Goal: Task Accomplishment & Management: Use online tool/utility

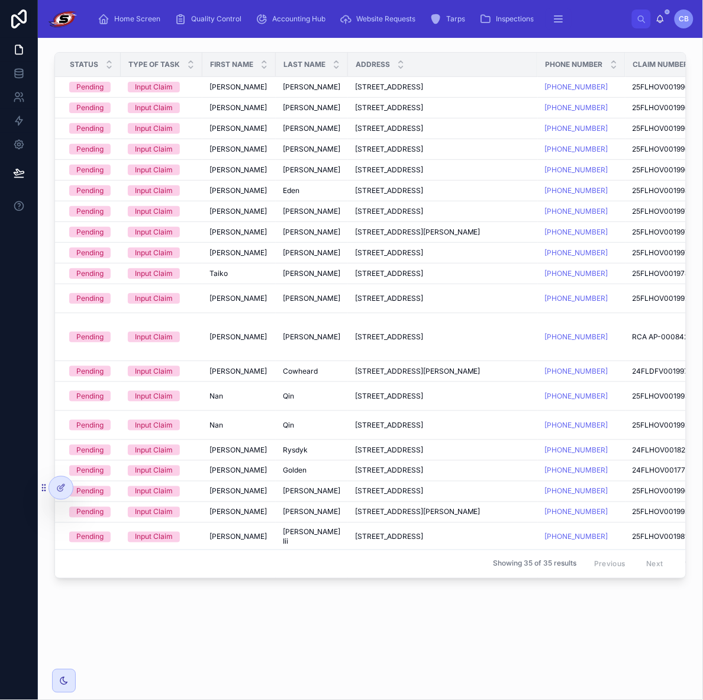
click at [423, 629] on div "Status Type of Task First Name Last Name Address Phone Number Claim Number Insu…" at bounding box center [370, 351] width 665 height 626
drag, startPoint x: 451, startPoint y: 670, endPoint x: 453, endPoint y: 651, distance: 19.0
click at [453, 652] on div "Status Type of Task First Name Last Name Address Phone Number Claim Number Insu…" at bounding box center [370, 351] width 665 height 626
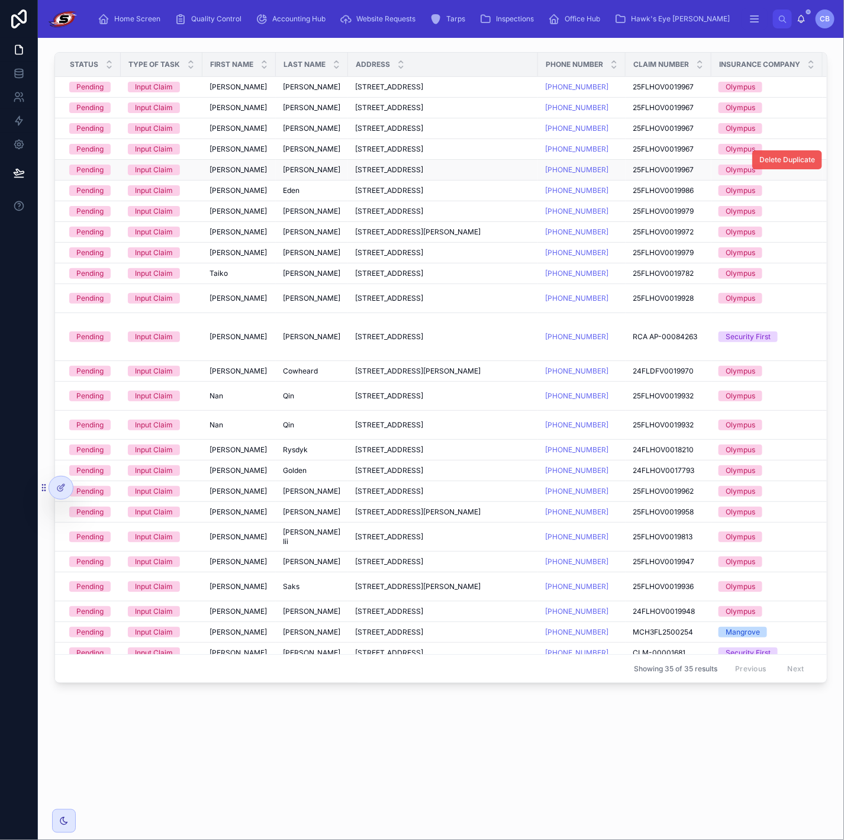
click at [702, 155] on button "Delete Duplicate" at bounding box center [787, 159] width 70 height 19
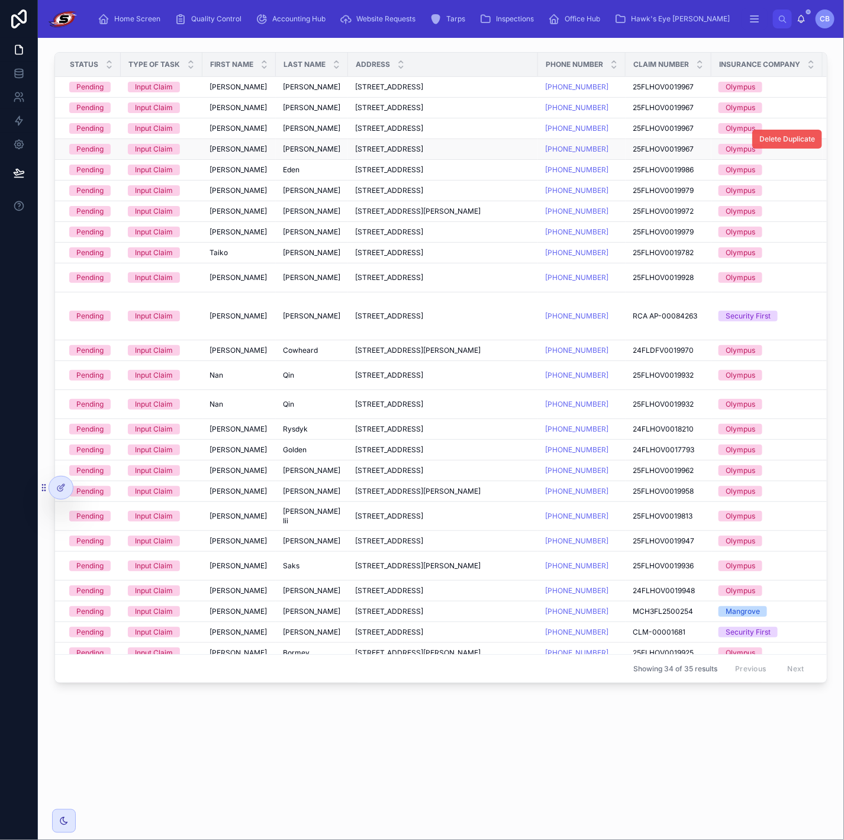
click at [702, 146] on button "Delete Duplicate" at bounding box center [787, 139] width 70 height 19
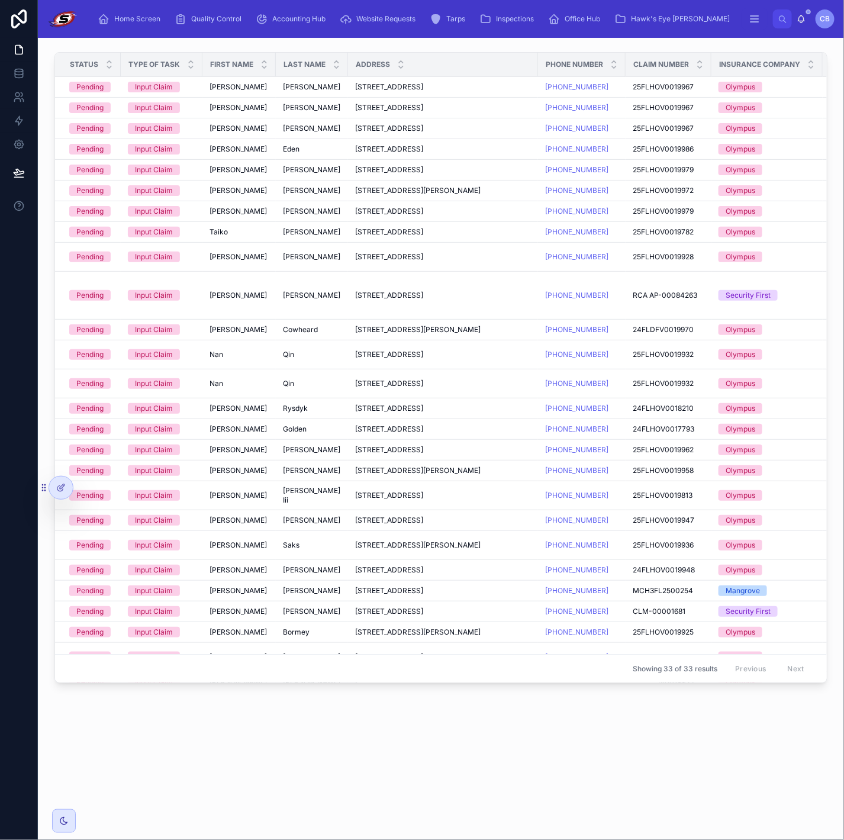
click at [0, 0] on span "Delete Duplicate" at bounding box center [0, 0] width 0 height 0
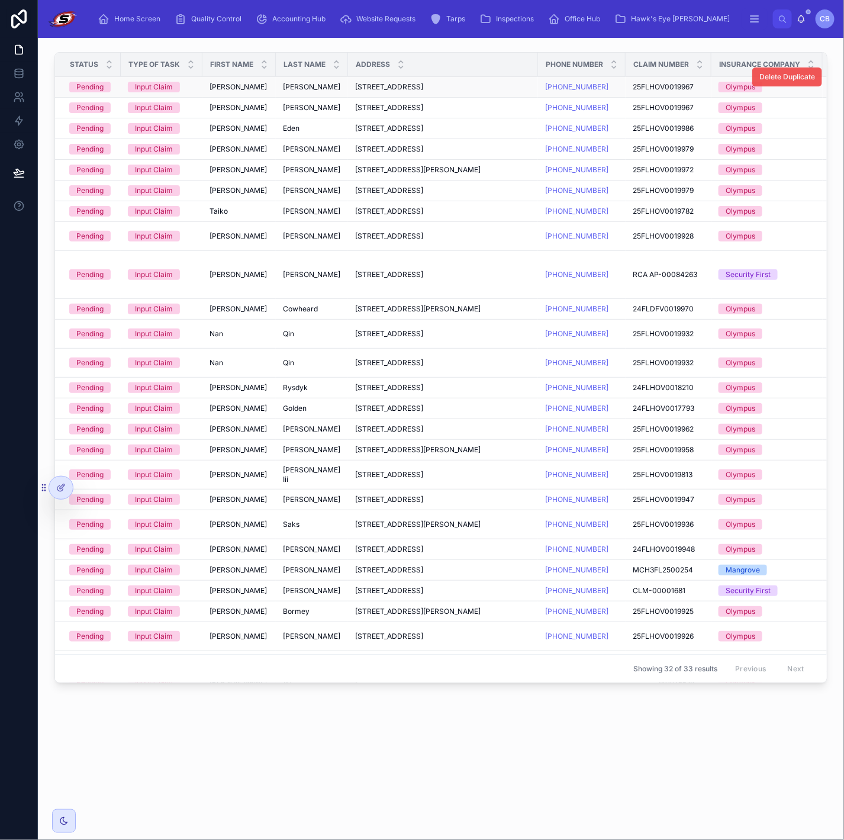
click at [702, 82] on span "Delete Duplicate" at bounding box center [787, 76] width 56 height 9
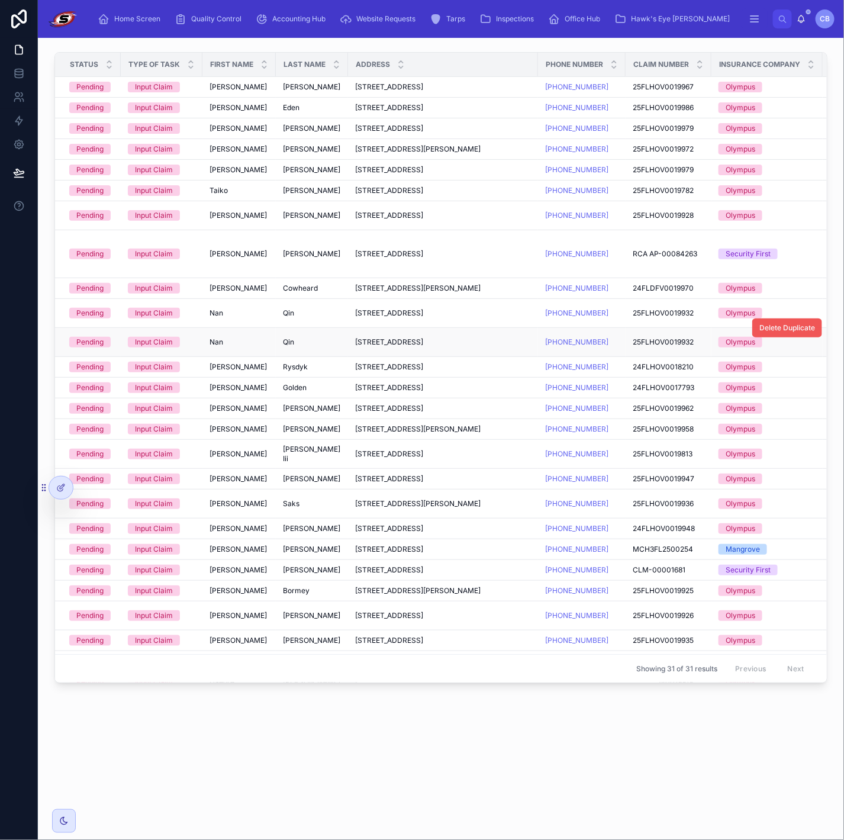
click at [702, 323] on span "Delete Duplicate" at bounding box center [787, 327] width 56 height 9
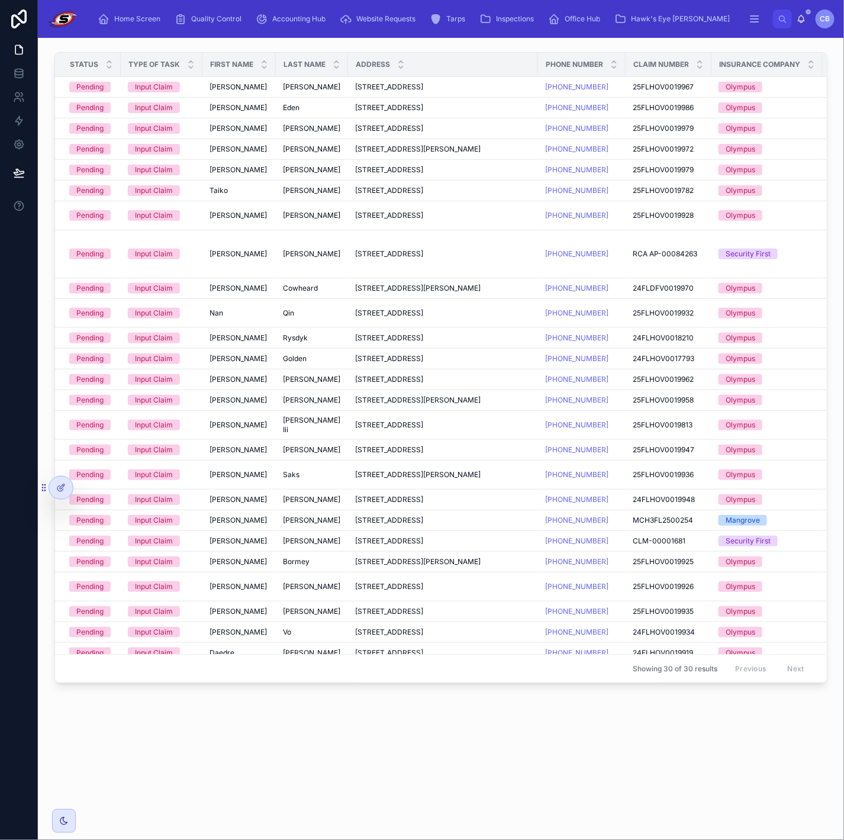
click at [530, 699] on div "Status Type of Task First Name Last Name Address Phone Number Claim Number Insu…" at bounding box center [441, 403] width 806 height 730
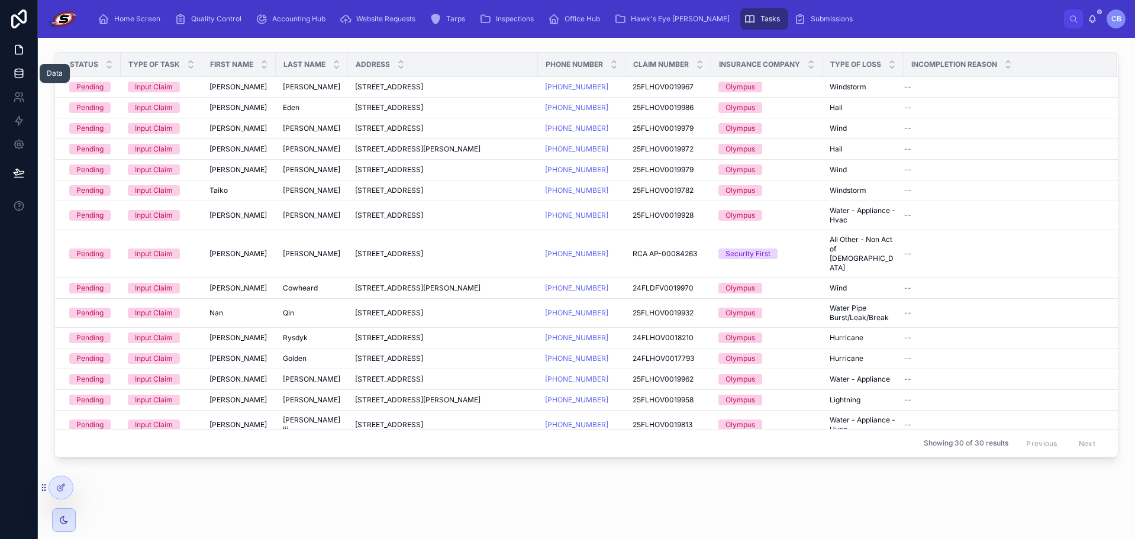
click at [18, 76] on icon at bounding box center [19, 73] width 12 height 12
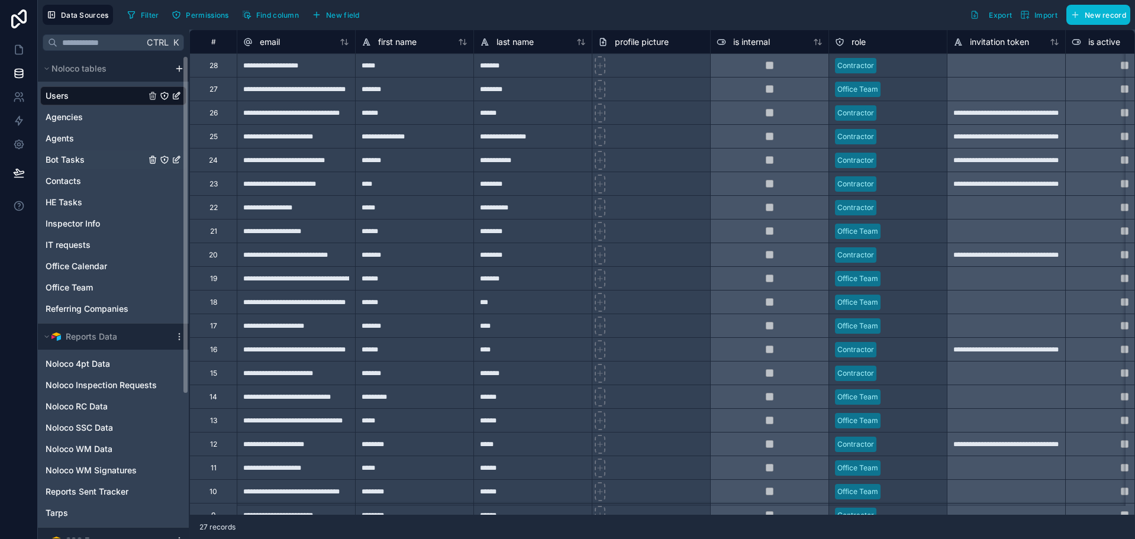
click at [78, 159] on span "Bot Tasks" at bounding box center [65, 160] width 39 height 12
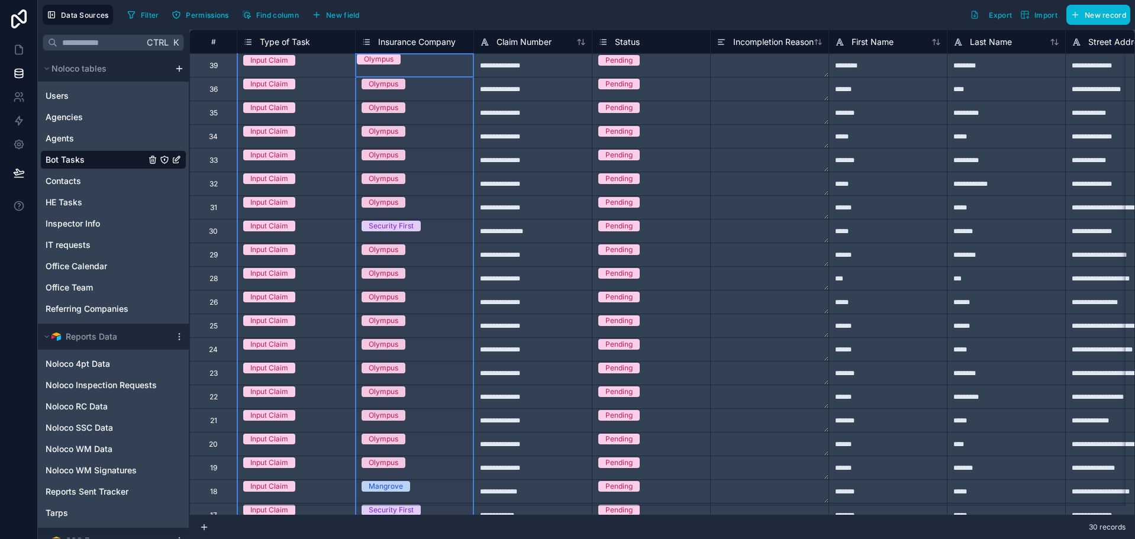
click at [402, 35] on div "Insurance Company" at bounding box center [409, 42] width 94 height 14
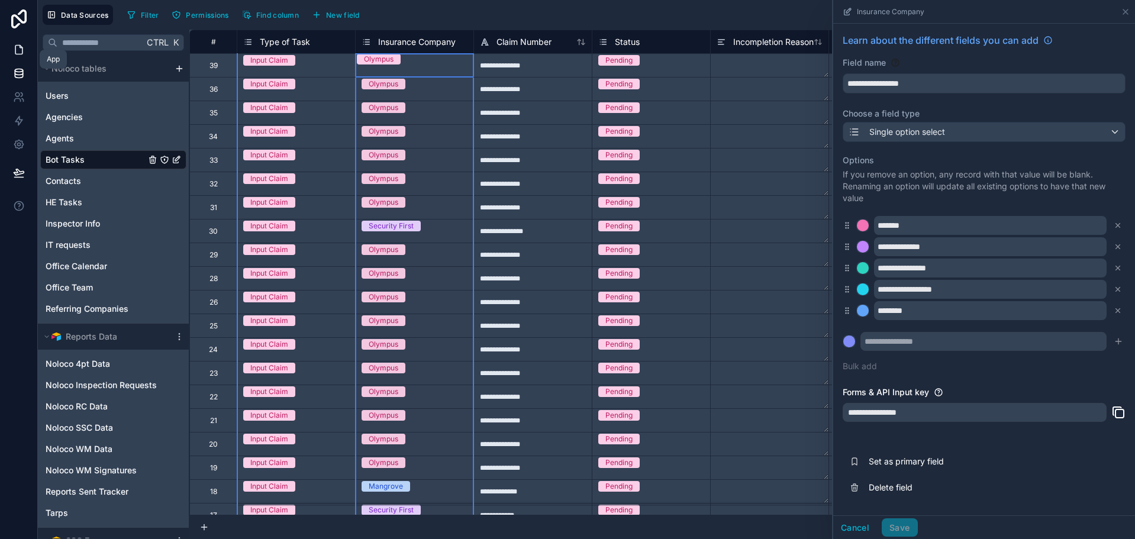
click at [23, 59] on link at bounding box center [18, 50] width 37 height 24
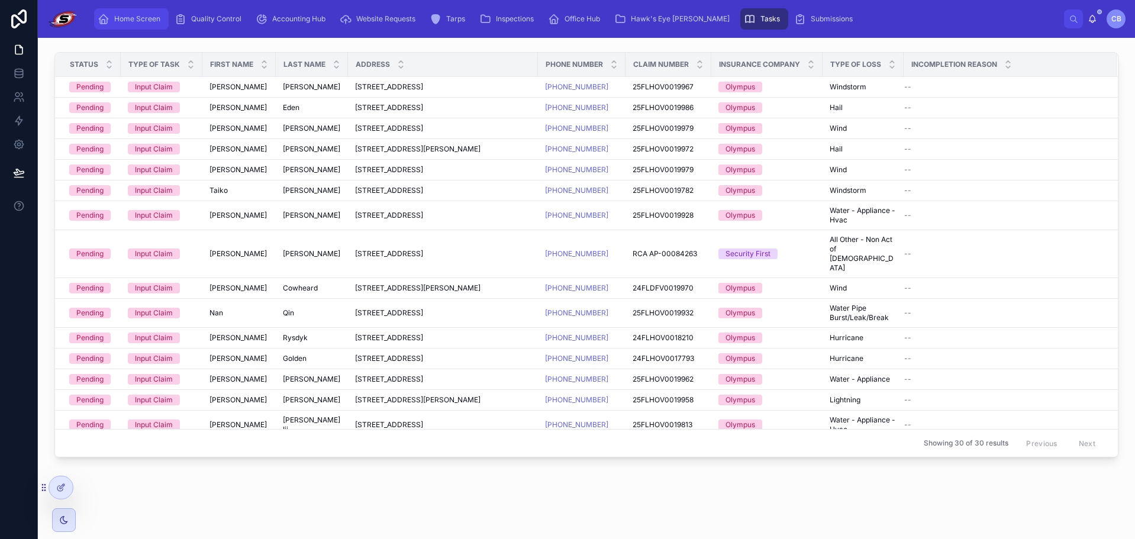
click at [124, 17] on span "Home Screen" at bounding box center [137, 18] width 46 height 9
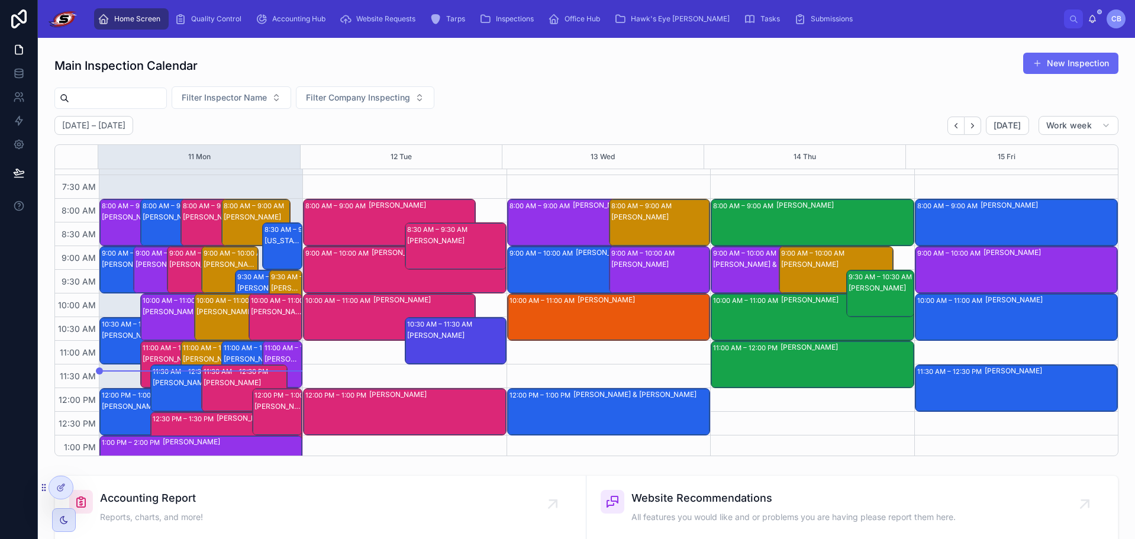
scroll to position [59, 0]
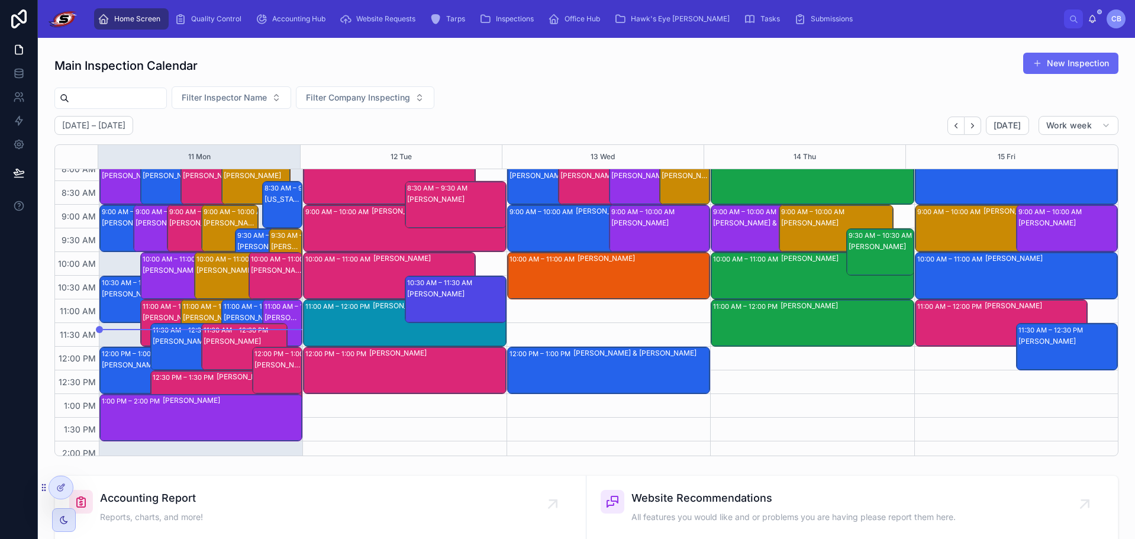
click at [481, 295] on div "[PERSON_NAME]" at bounding box center [456, 293] width 98 height 9
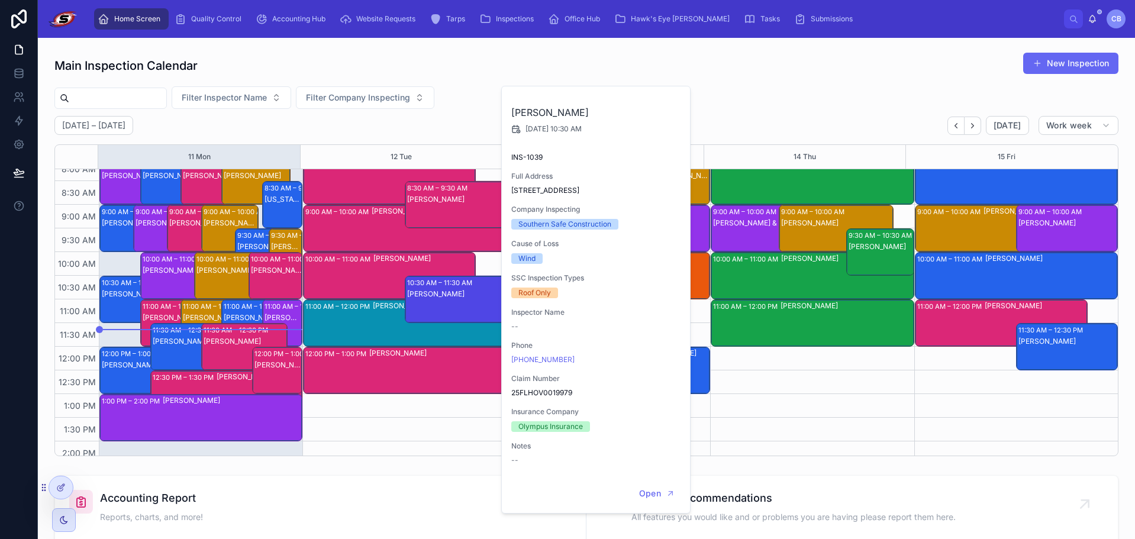
click at [517, 67] on div "Main Inspection Calendar New Inspection" at bounding box center [586, 65] width 1064 height 27
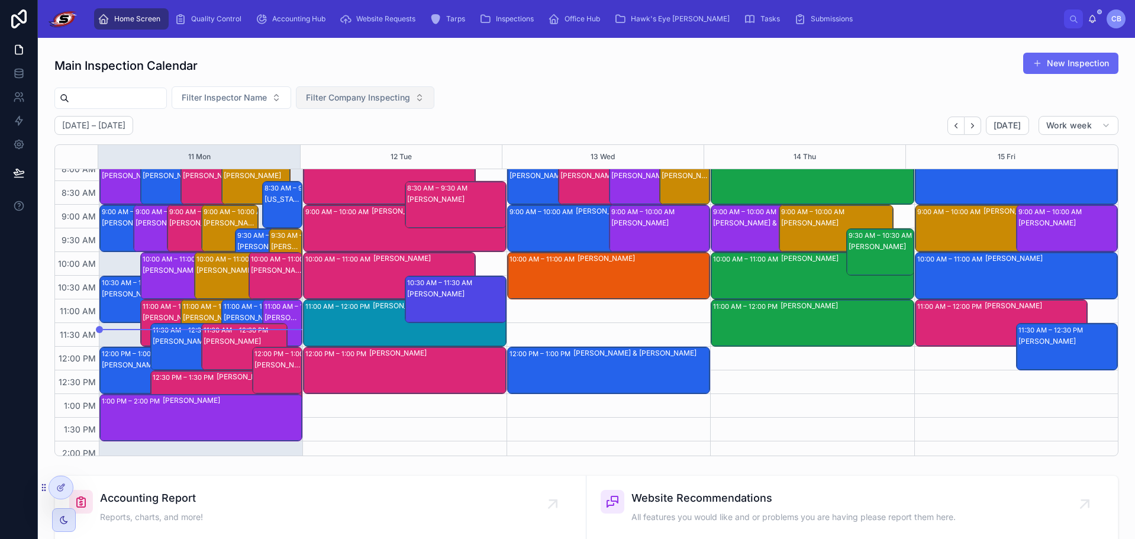
click at [434, 99] on button "Filter Company Inspecting" at bounding box center [365, 97] width 138 height 22
click at [433, 157] on div "Hawk's Eye" at bounding box center [395, 164] width 142 height 19
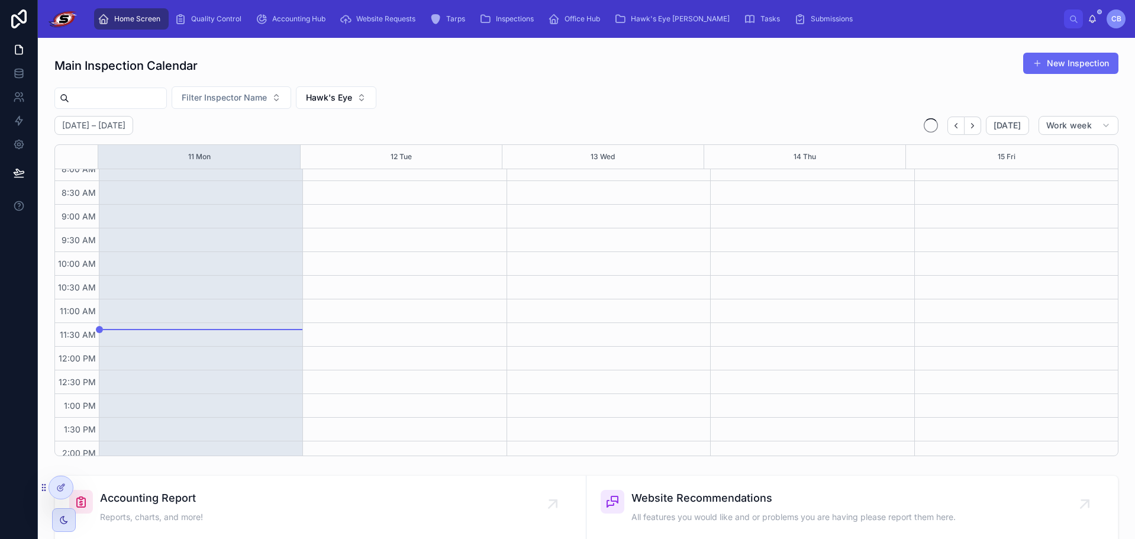
click at [506, 124] on div "[DATE] – [DATE] [DATE] Work week" at bounding box center [586, 125] width 1064 height 19
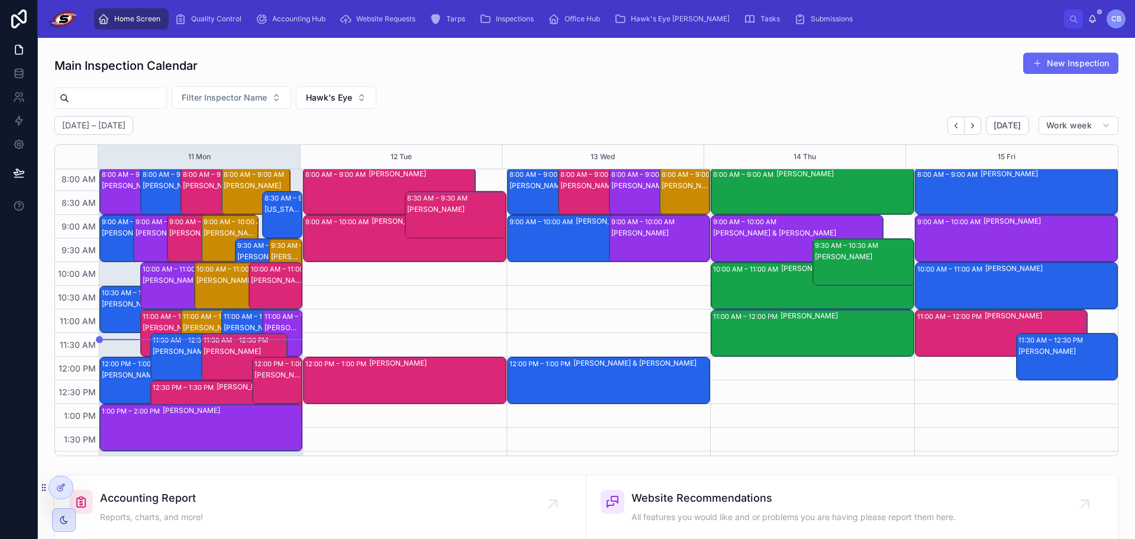
scroll to position [59, 0]
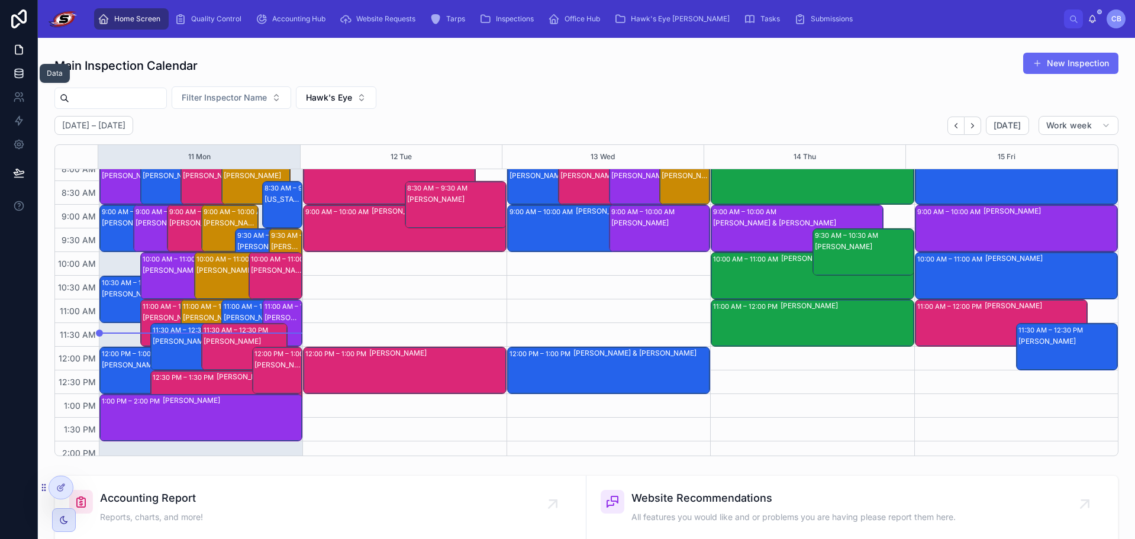
click at [17, 75] on icon at bounding box center [19, 72] width 8 height 5
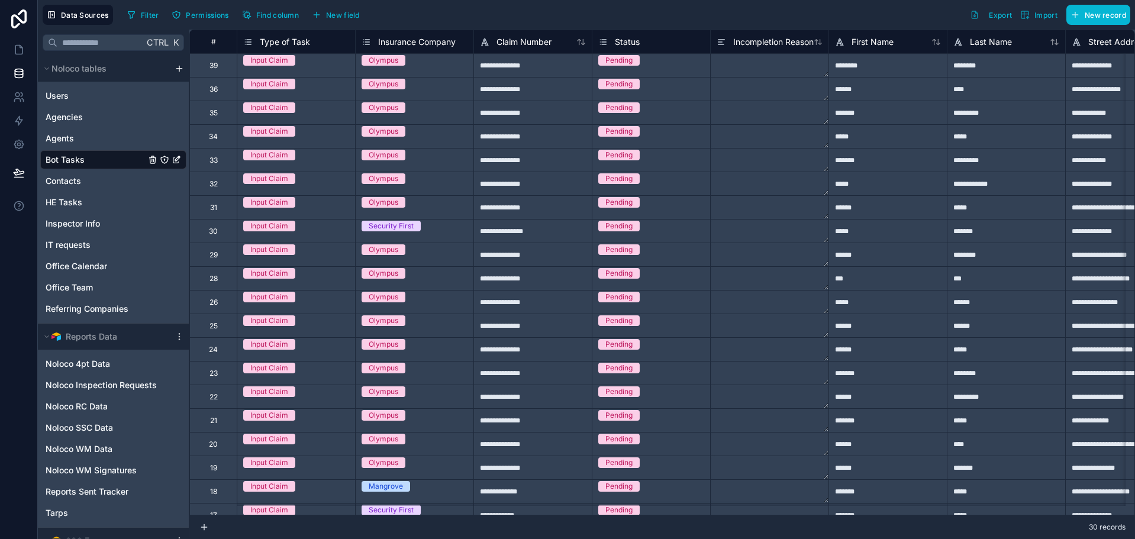
click at [422, 40] on span "Insurance Company" at bounding box center [417, 42] width 78 height 12
